Goal: Information Seeking & Learning: Check status

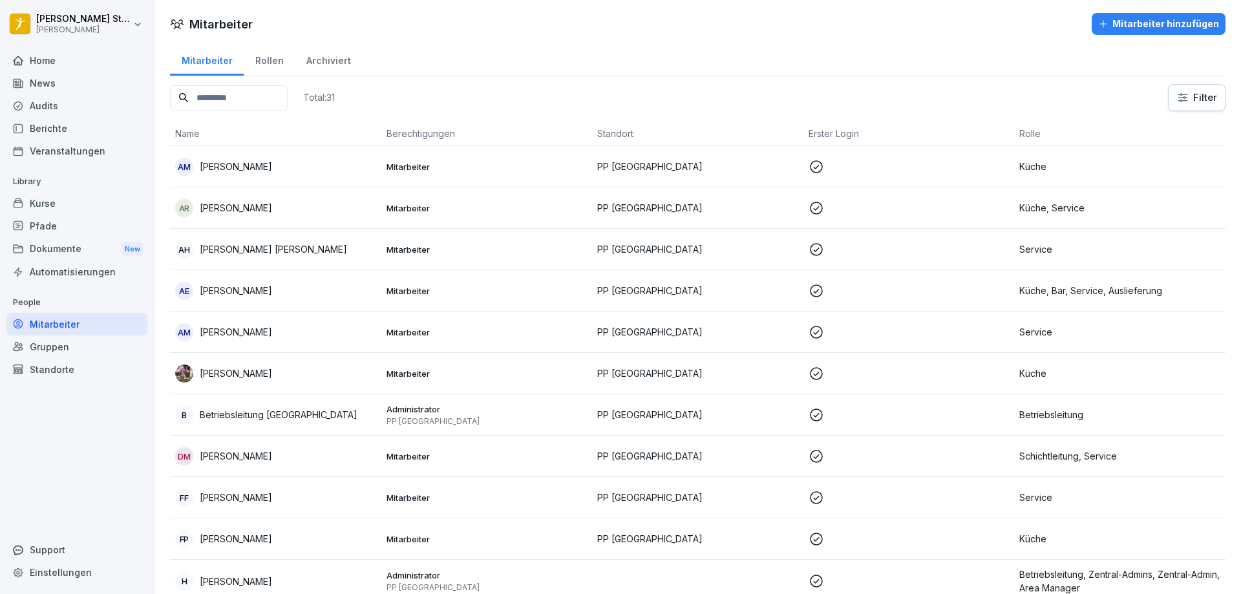
click at [42, 62] on div "Home" at bounding box center [76, 60] width 141 height 23
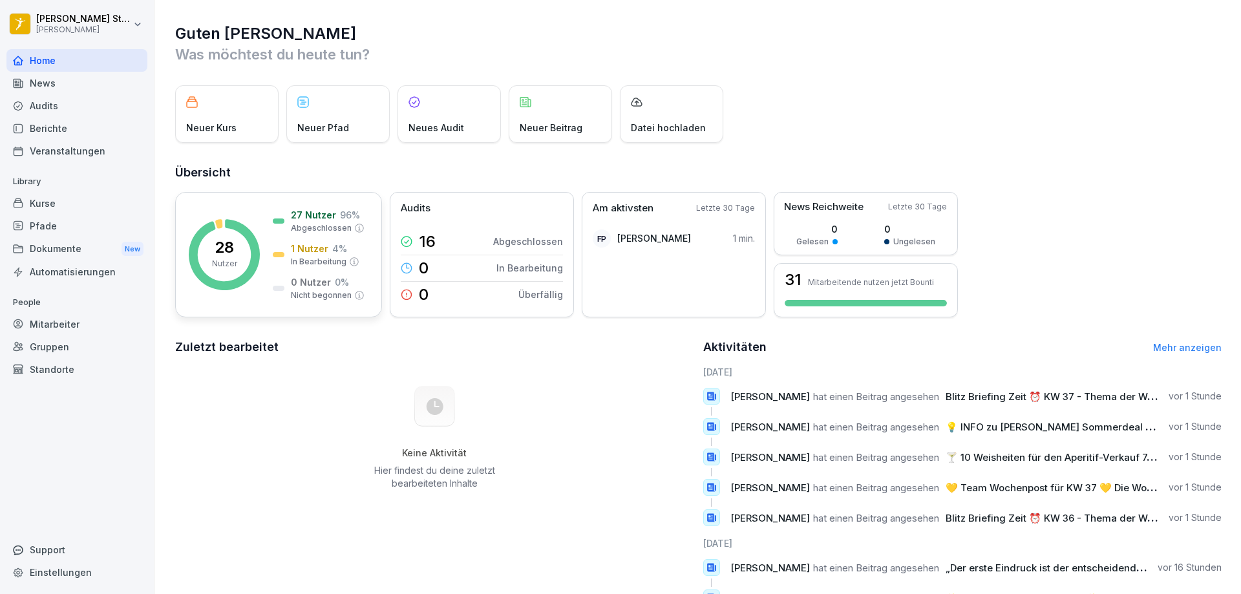
click at [328, 218] on p "27 Nutzer" at bounding box center [313, 215] width 45 height 14
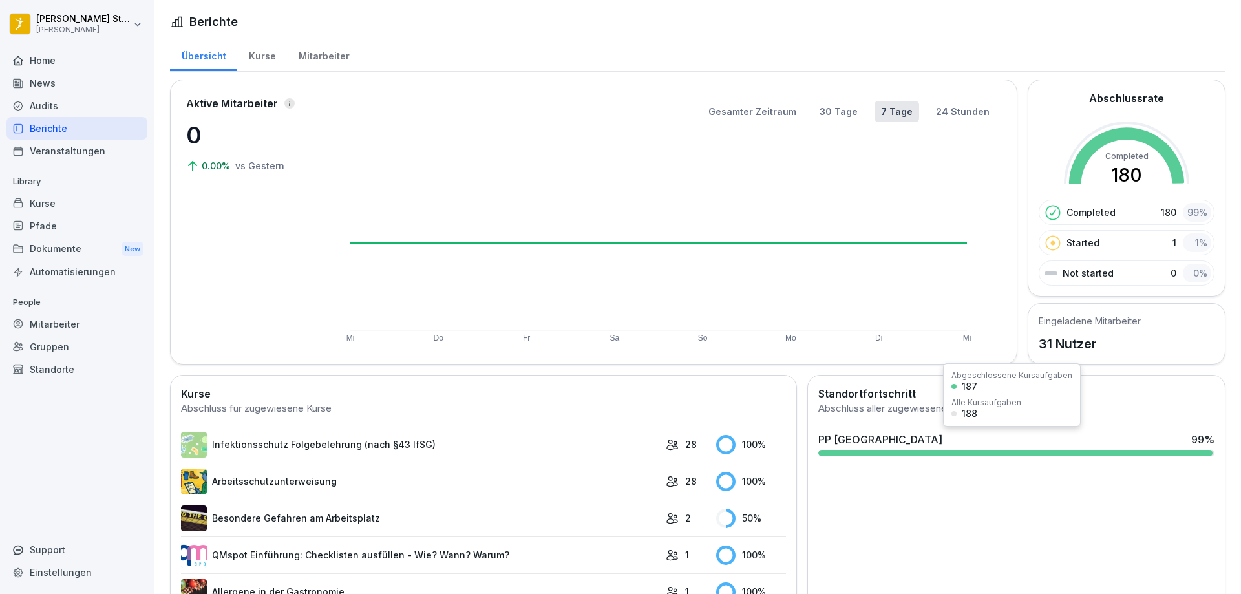
click at [1042, 455] on div at bounding box center [1015, 453] width 394 height 6
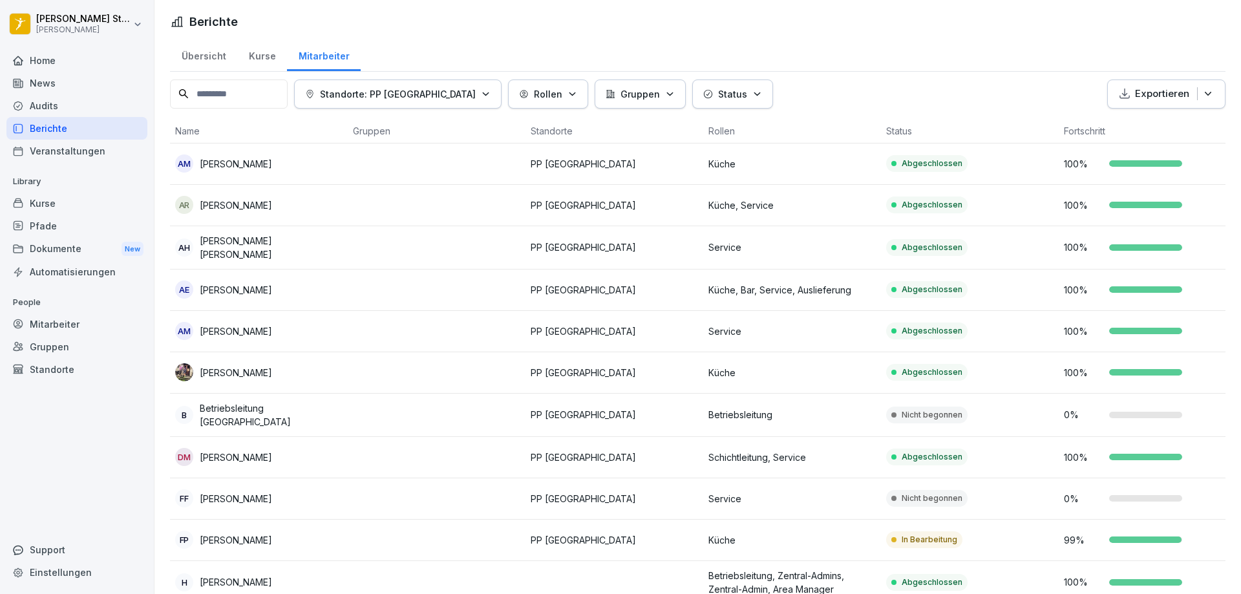
click at [1143, 537] on div at bounding box center [1145, 539] width 72 height 6
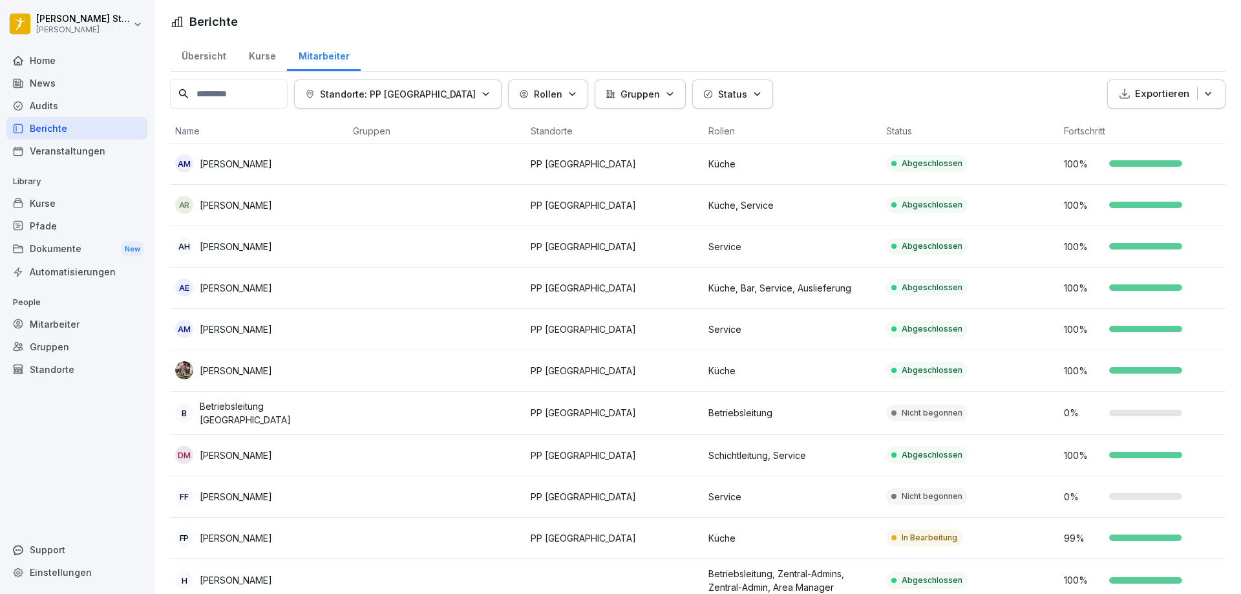
click at [923, 534] on p "In Bearbeitung" at bounding box center [930, 538] width 56 height 12
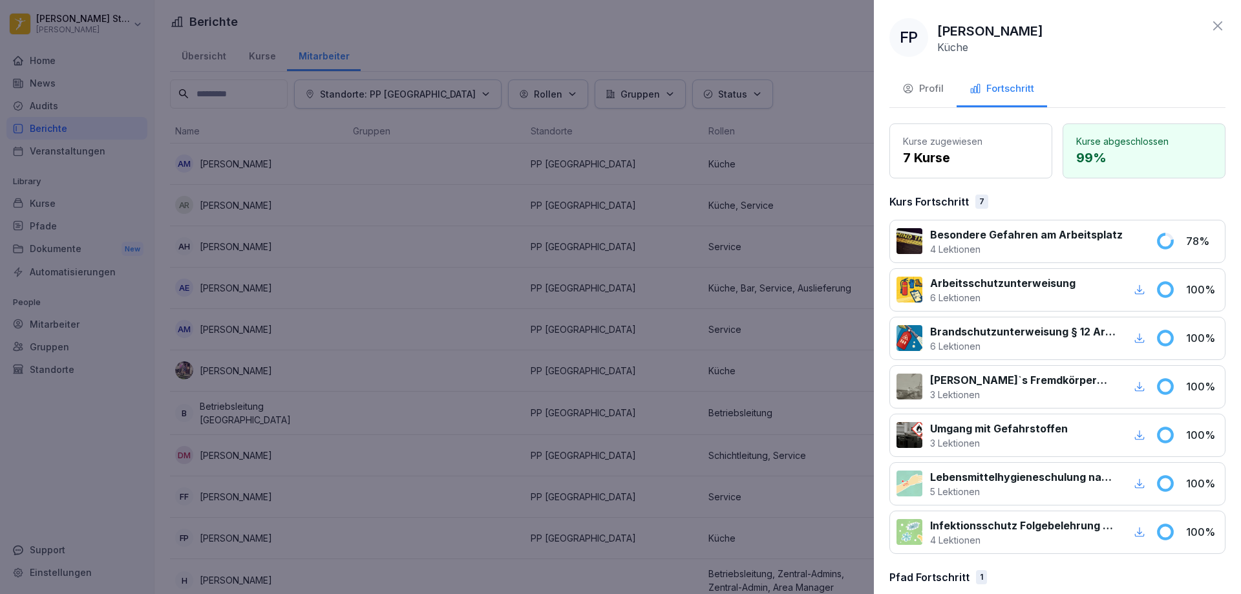
click at [1213, 28] on icon at bounding box center [1217, 25] width 9 height 9
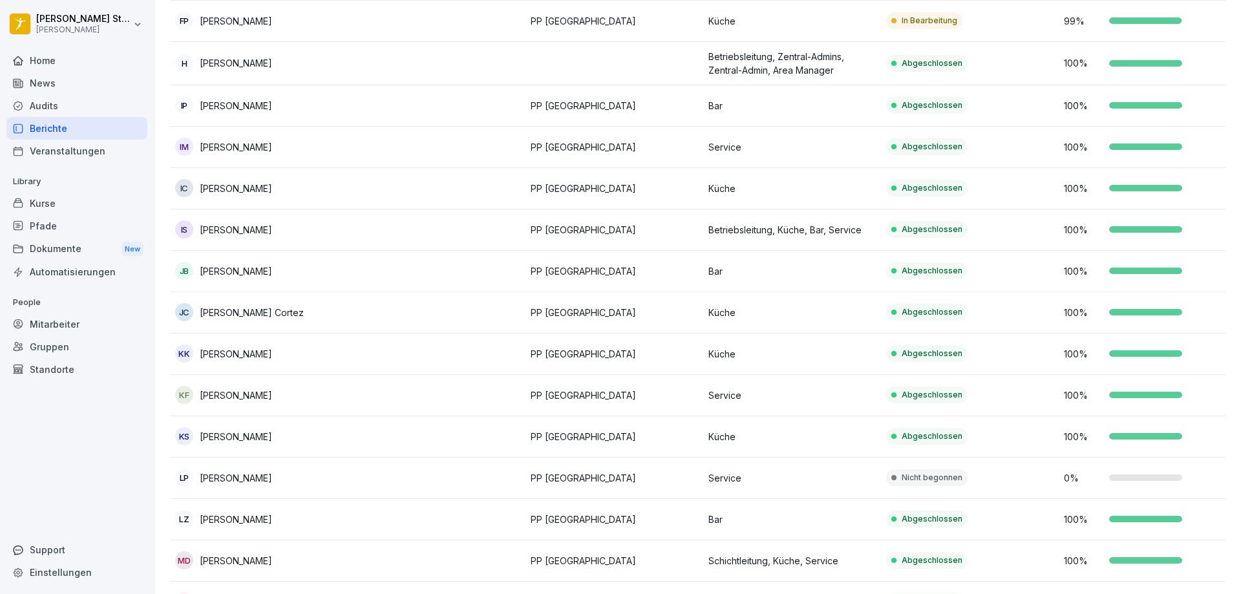
scroll to position [582, 0]
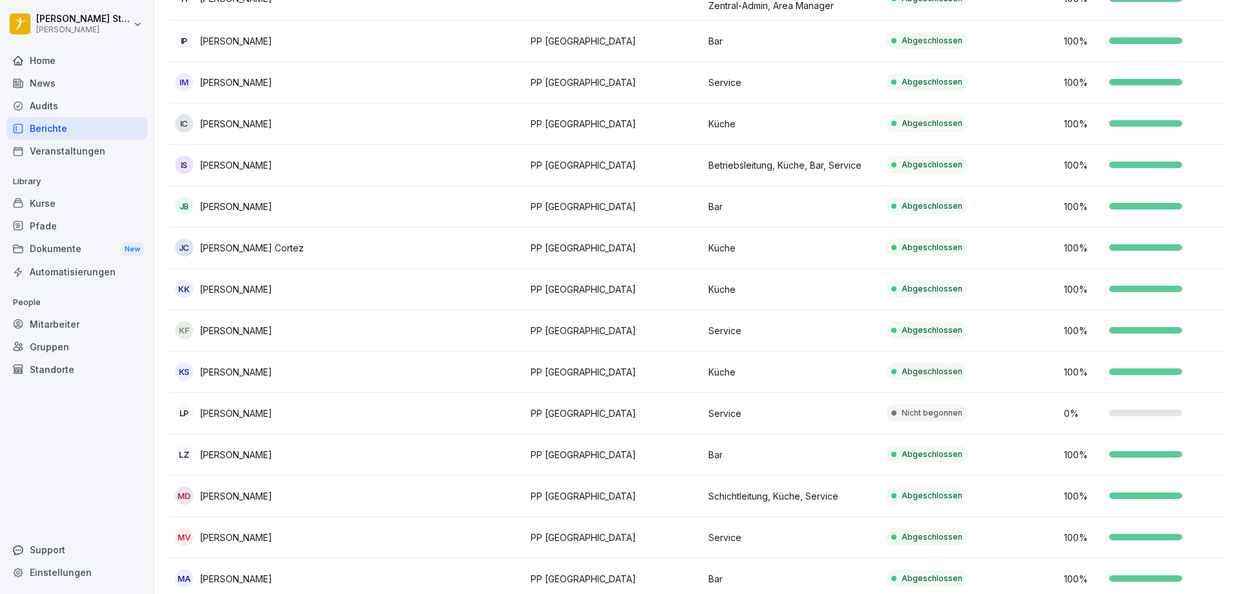
click at [234, 415] on p "[PERSON_NAME]" at bounding box center [236, 414] width 72 height 14
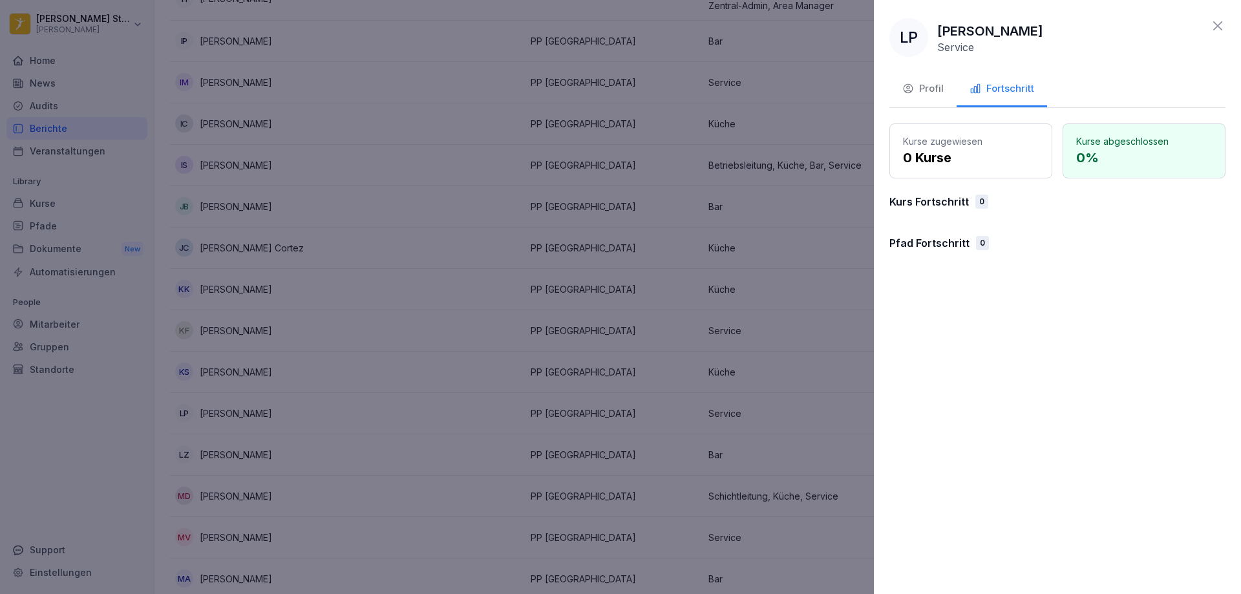
click at [1106, 154] on p "0 %" at bounding box center [1144, 157] width 136 height 19
click at [961, 156] on p "0 Kurse" at bounding box center [971, 157] width 136 height 19
click at [1218, 30] on icon at bounding box center [1218, 26] width 16 height 16
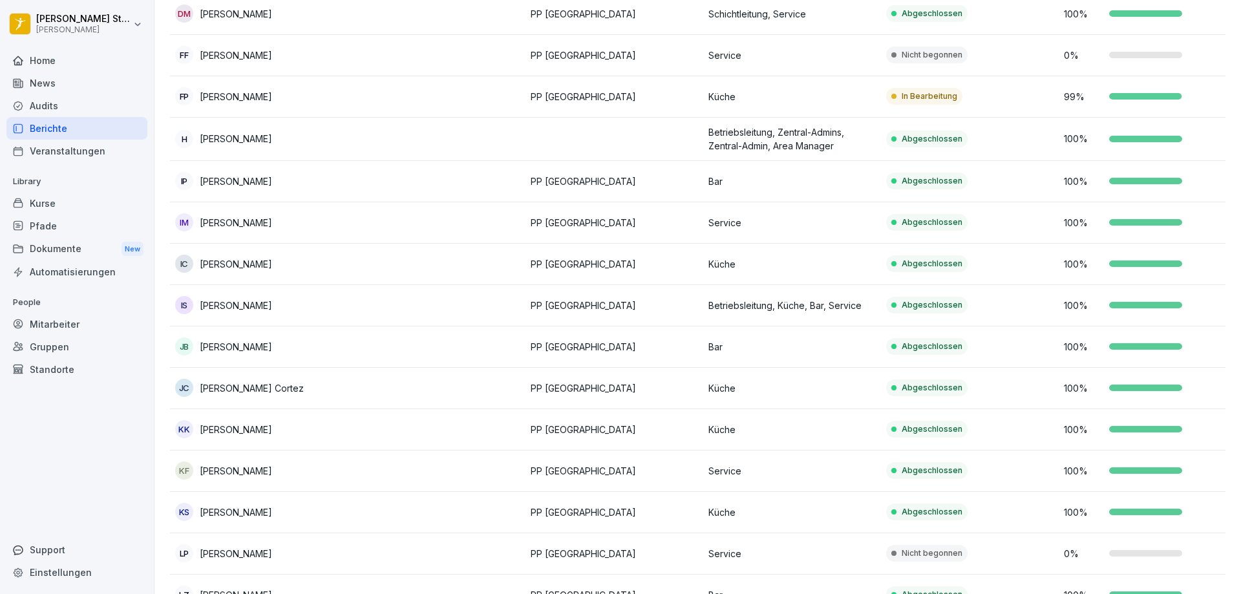
scroll to position [346, 0]
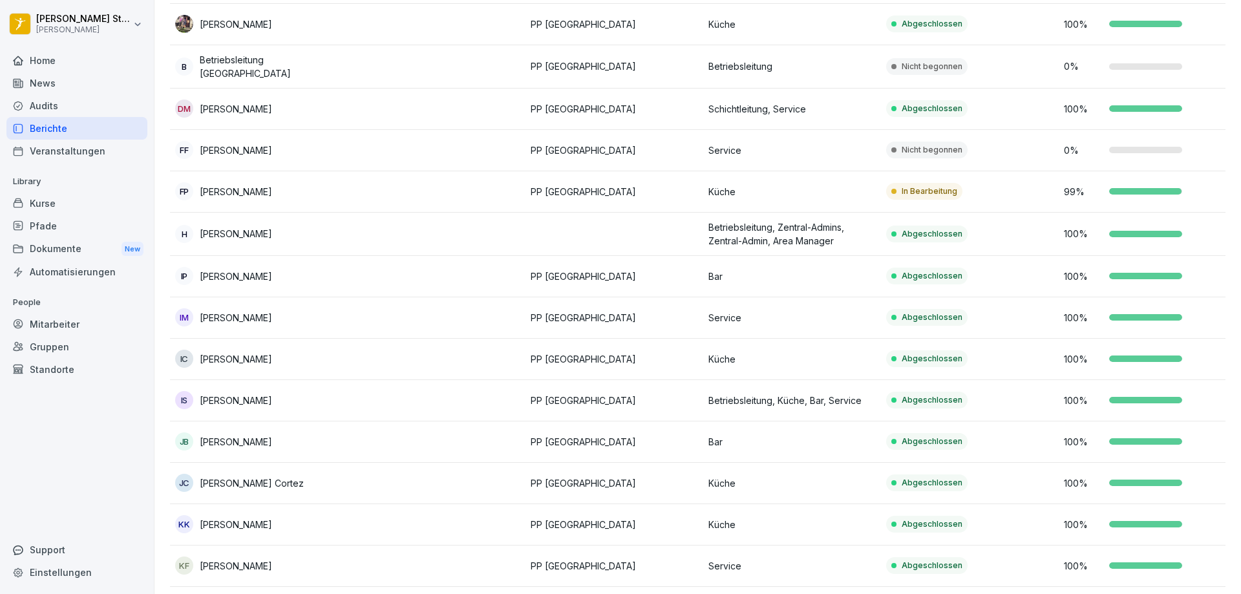
click at [220, 148] on p "[PERSON_NAME]" at bounding box center [236, 150] width 72 height 14
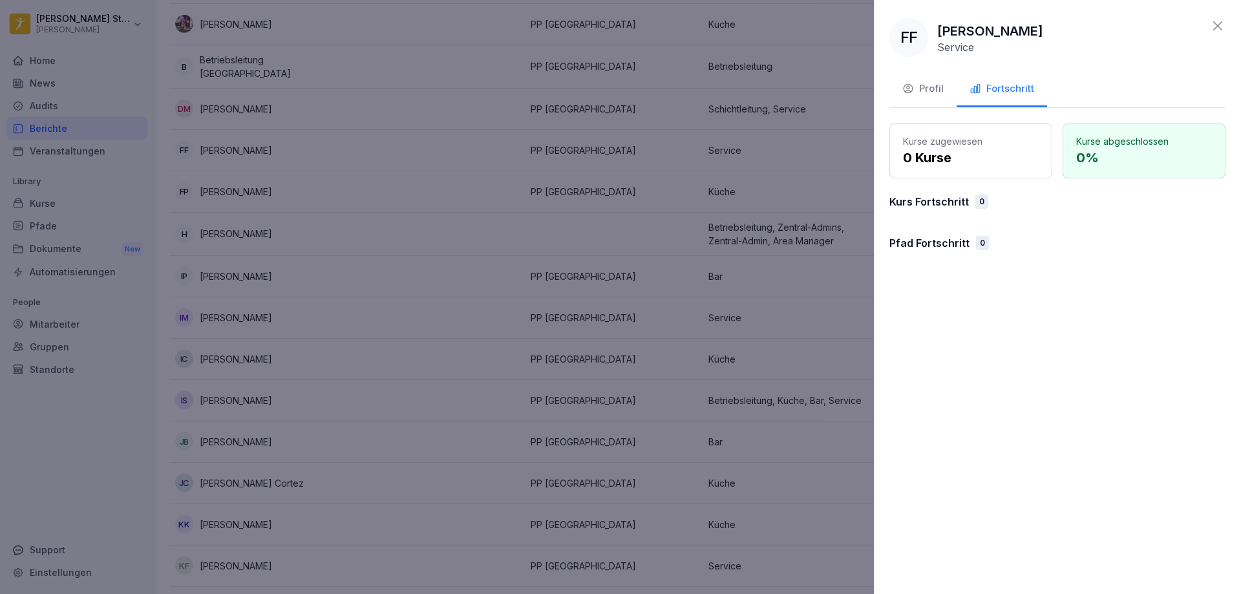
click at [1224, 23] on icon at bounding box center [1218, 26] width 16 height 16
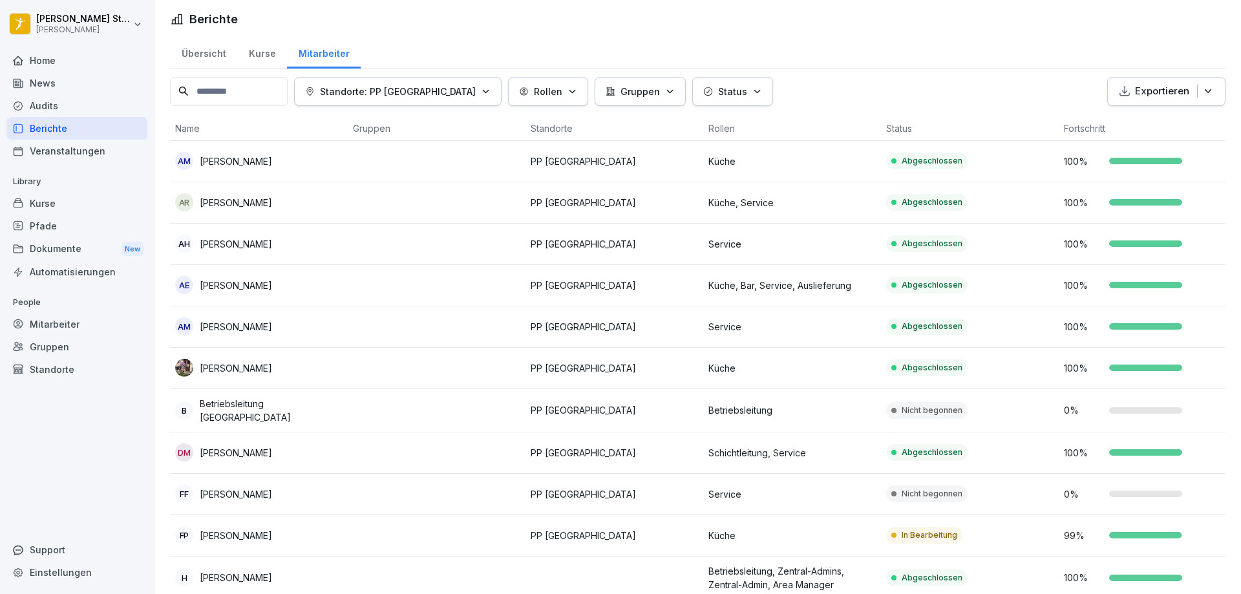
scroll to position [0, 0]
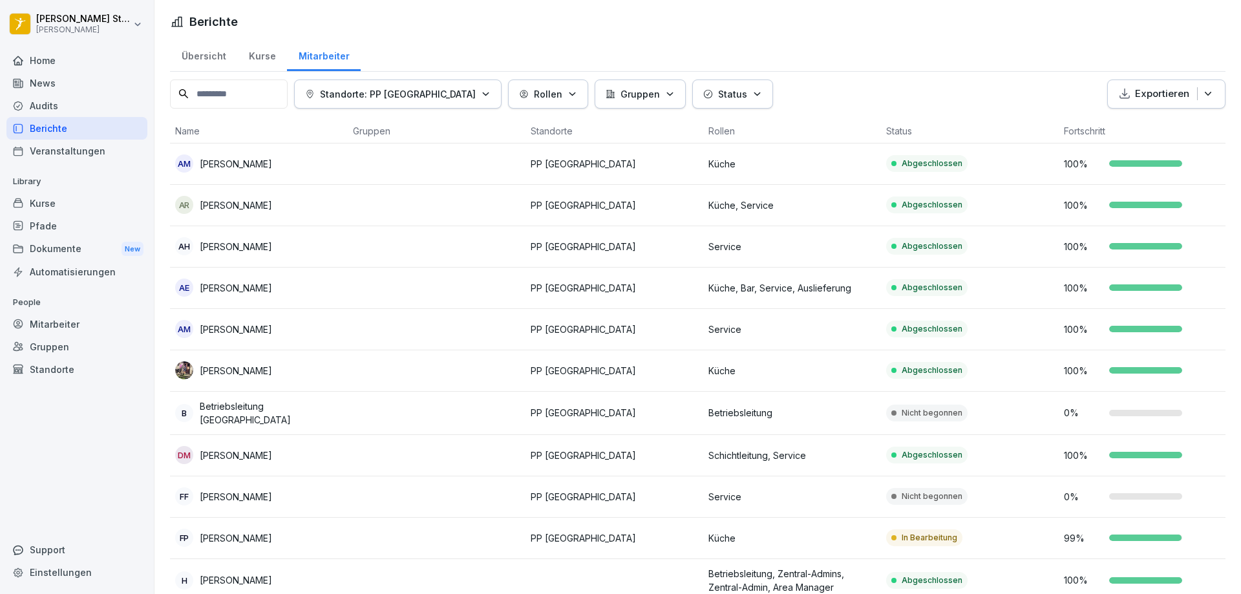
click at [50, 201] on div "Kurse" at bounding box center [76, 203] width 141 height 23
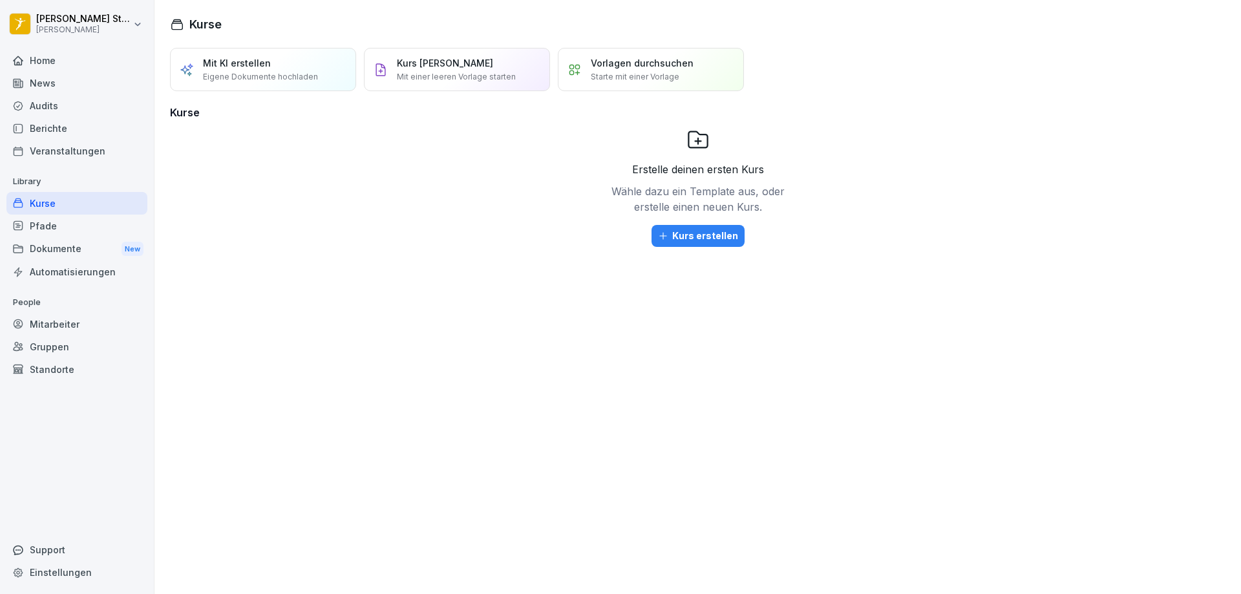
click at [443, 59] on p "Kurs manuell erstellen" at bounding box center [445, 63] width 96 height 14
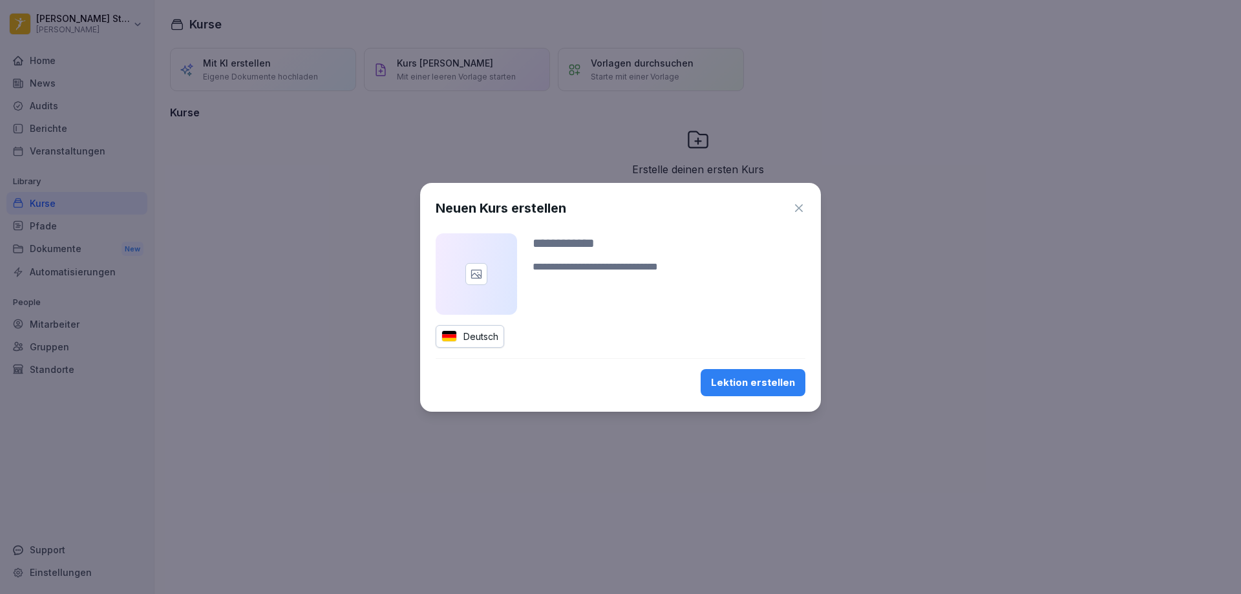
click at [797, 209] on icon "button" at bounding box center [799, 208] width 8 height 8
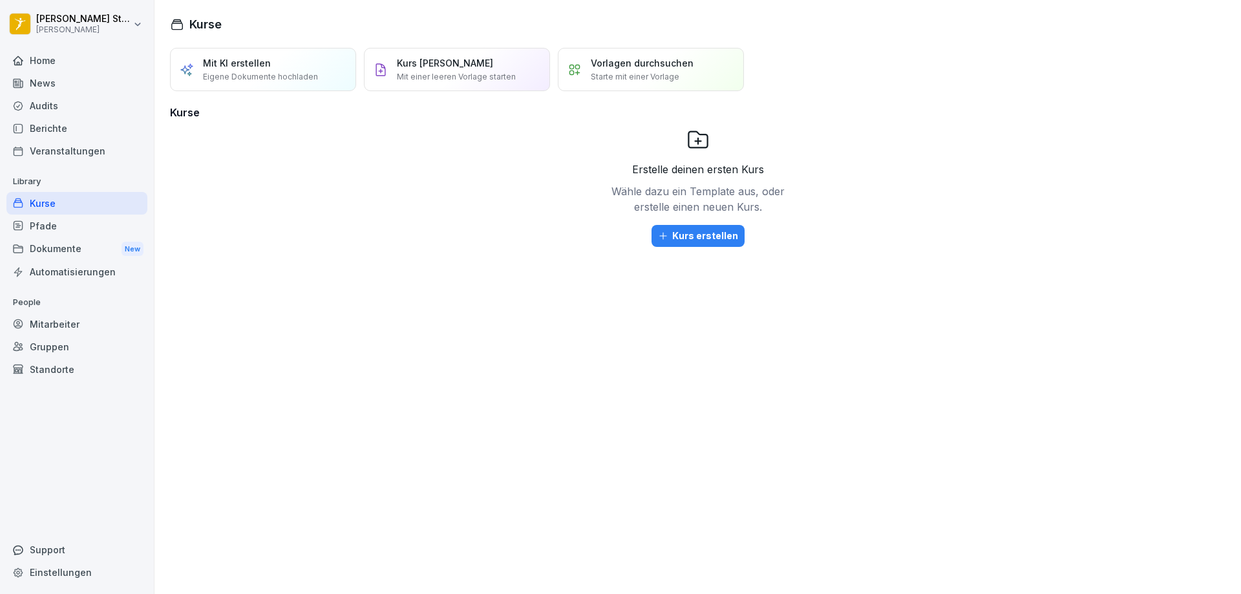
click at [53, 61] on div "Home" at bounding box center [76, 60] width 141 height 23
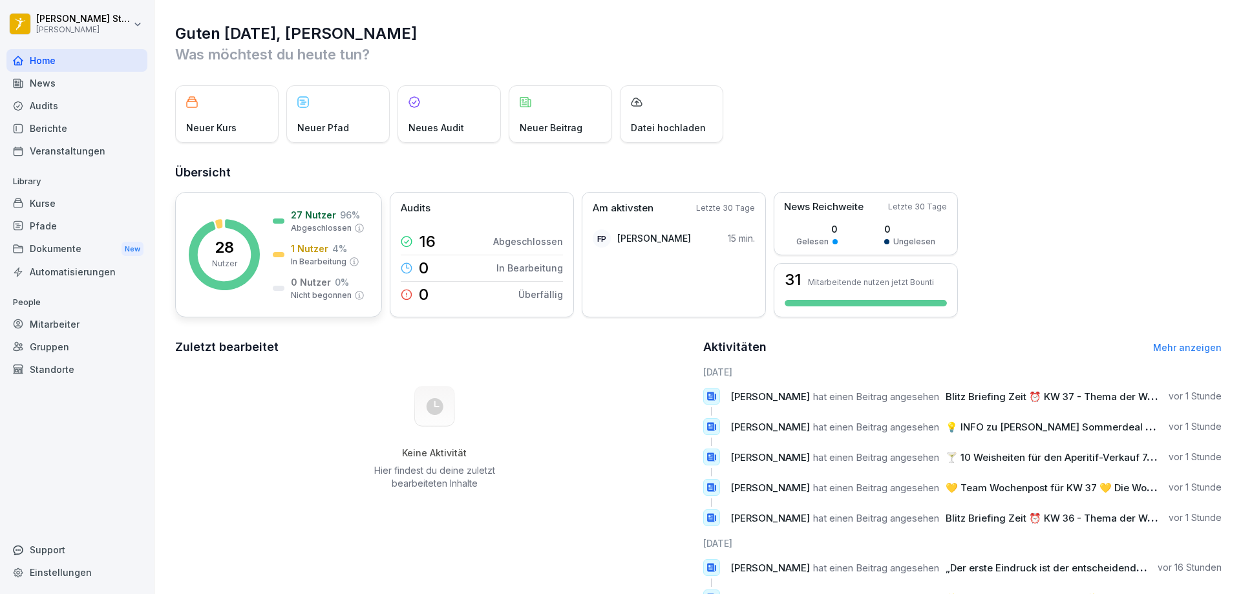
click at [326, 215] on p "27 Nutzer" at bounding box center [313, 215] width 45 height 14
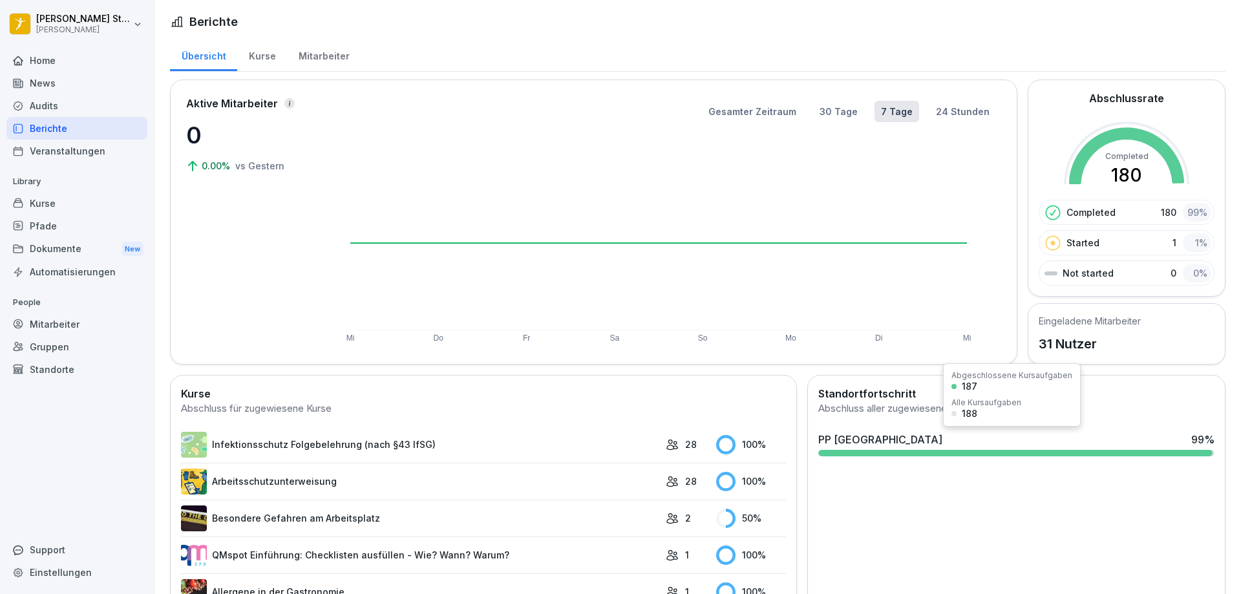
click at [1030, 450] on div at bounding box center [1015, 453] width 394 height 6
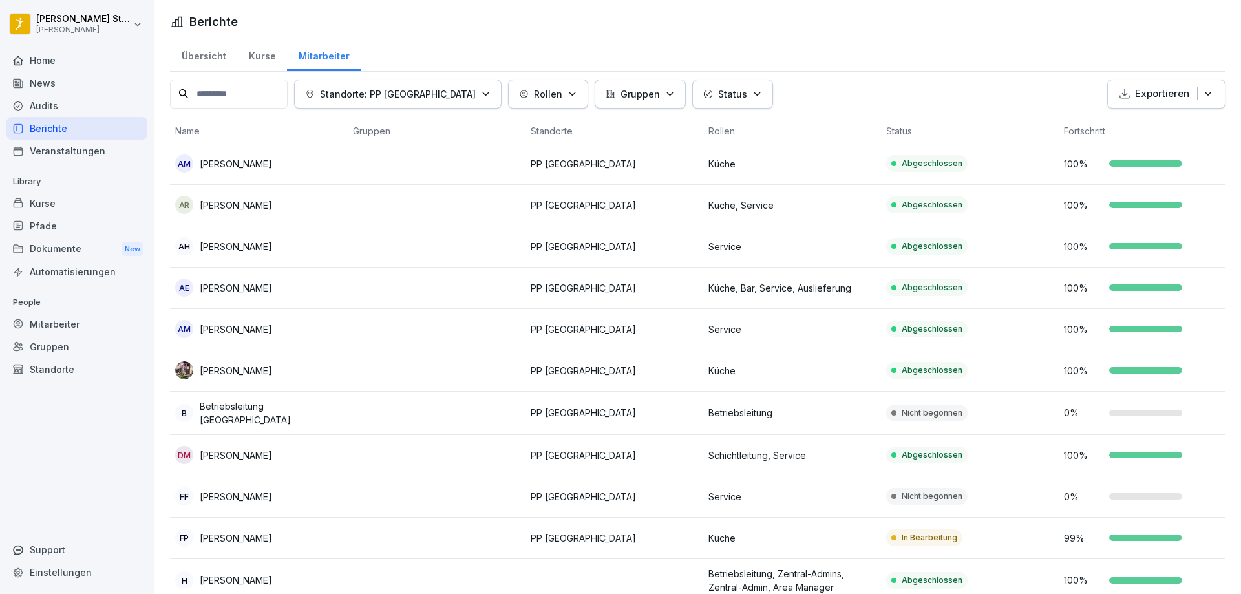
click at [935, 532] on p "In Bearbeitung" at bounding box center [930, 538] width 56 height 12
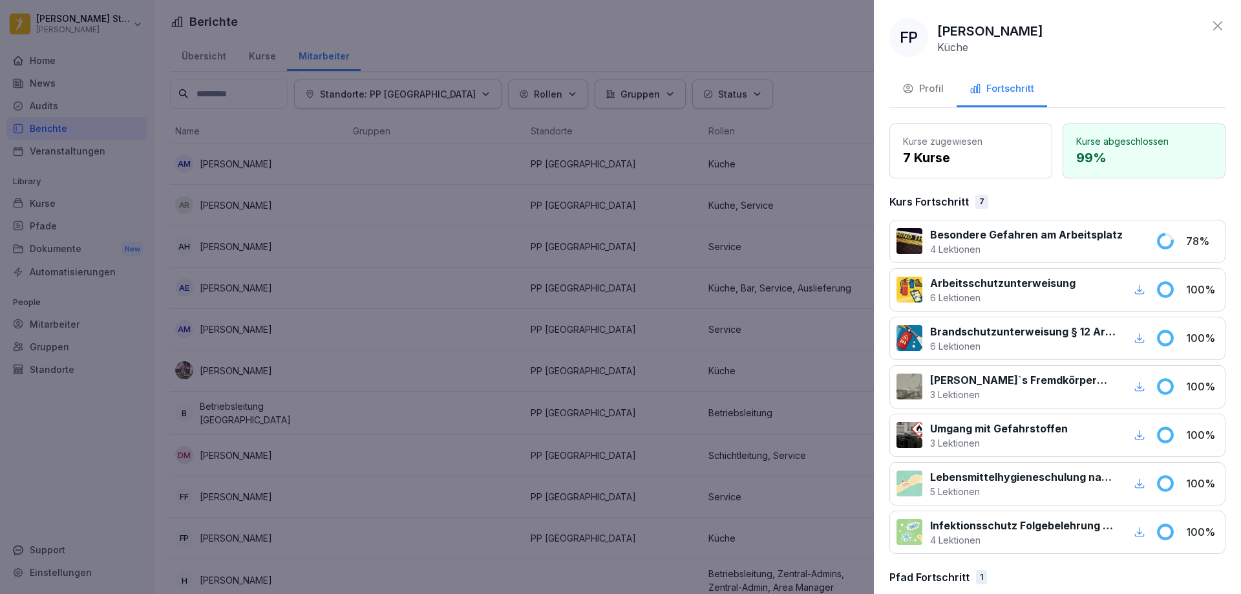
click at [786, 98] on div at bounding box center [620, 297] width 1241 height 594
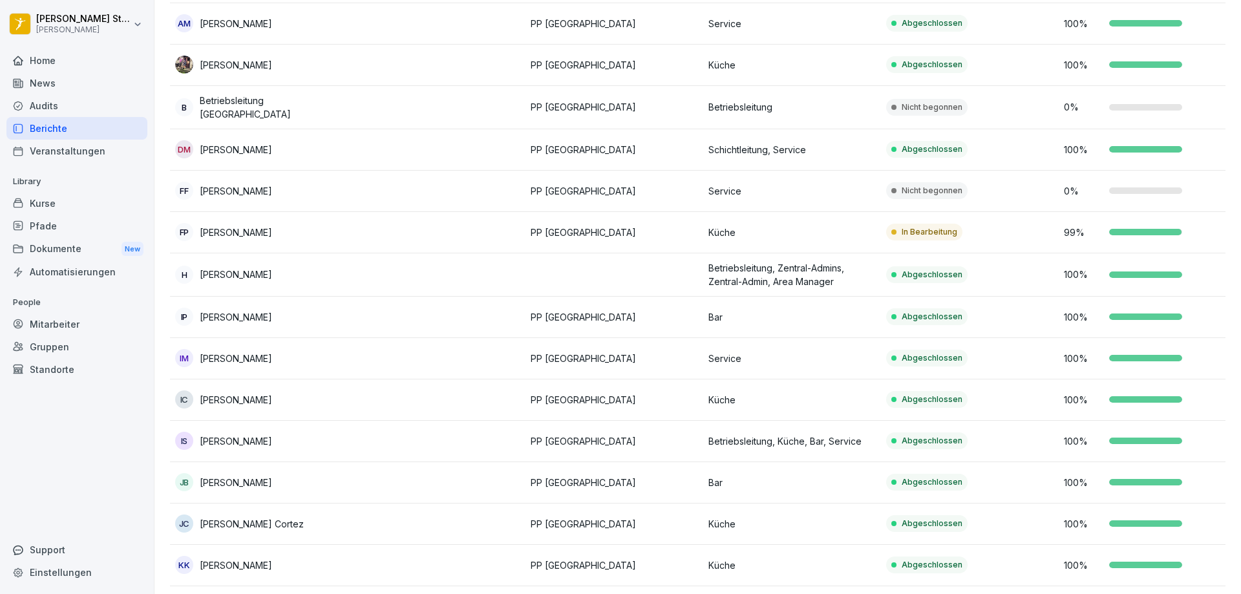
scroll to position [323, 0]
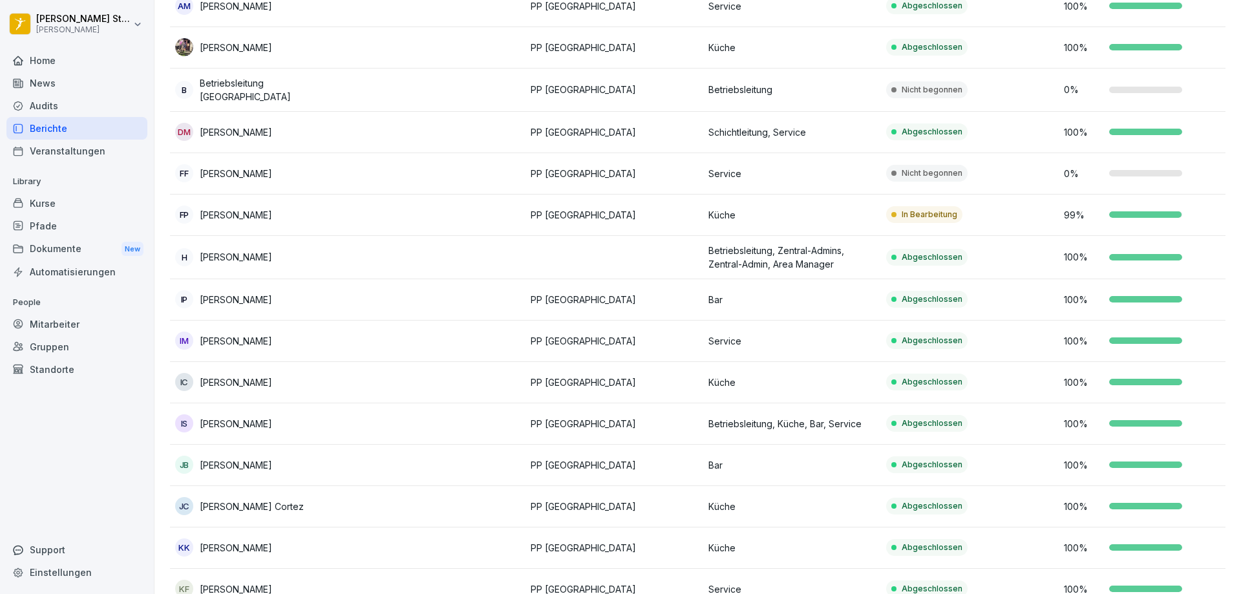
click at [928, 418] on p "Abgeschlossen" at bounding box center [932, 424] width 61 height 12
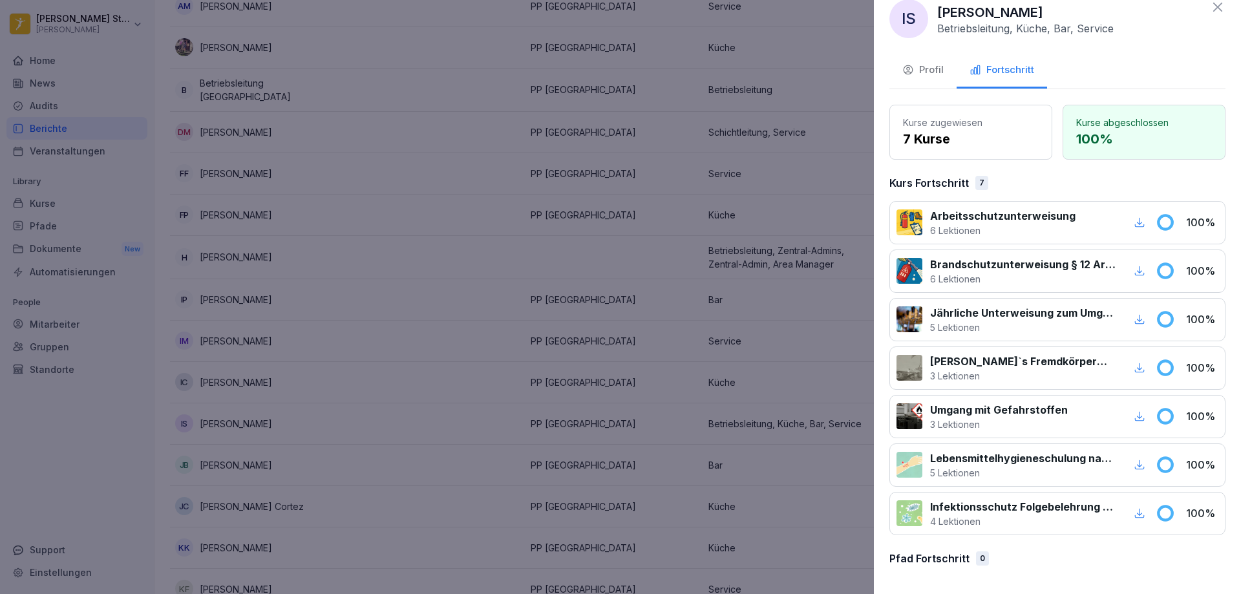
scroll to position [19, 0]
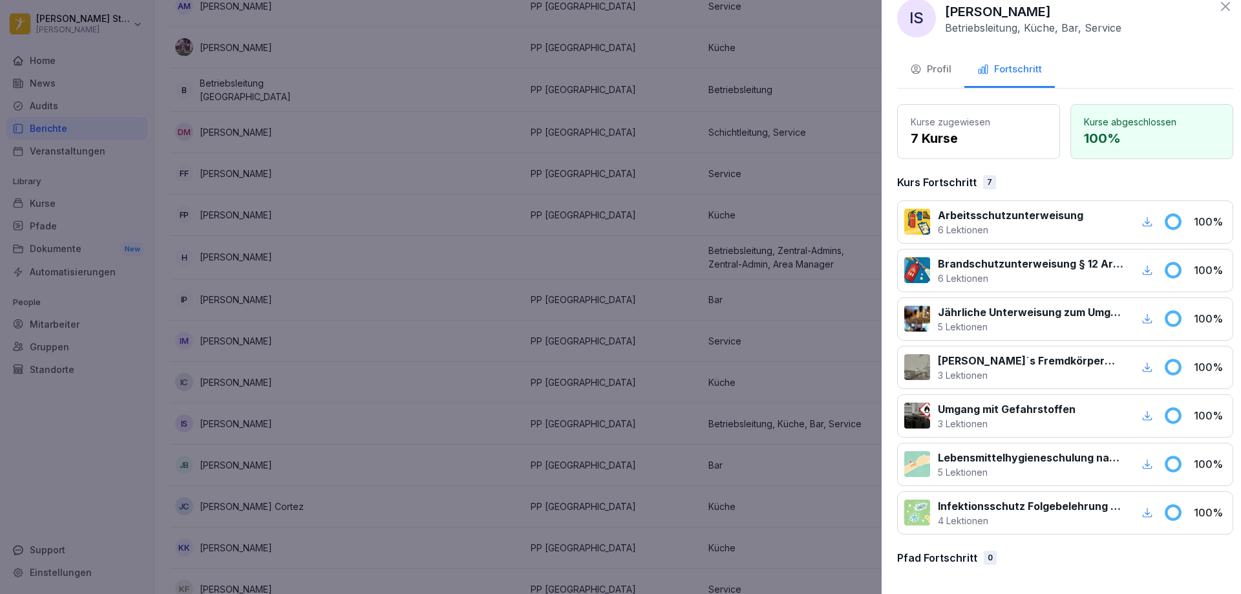
click at [659, 363] on div at bounding box center [620, 297] width 1241 height 594
